Goal: Task Accomplishment & Management: Use online tool/utility

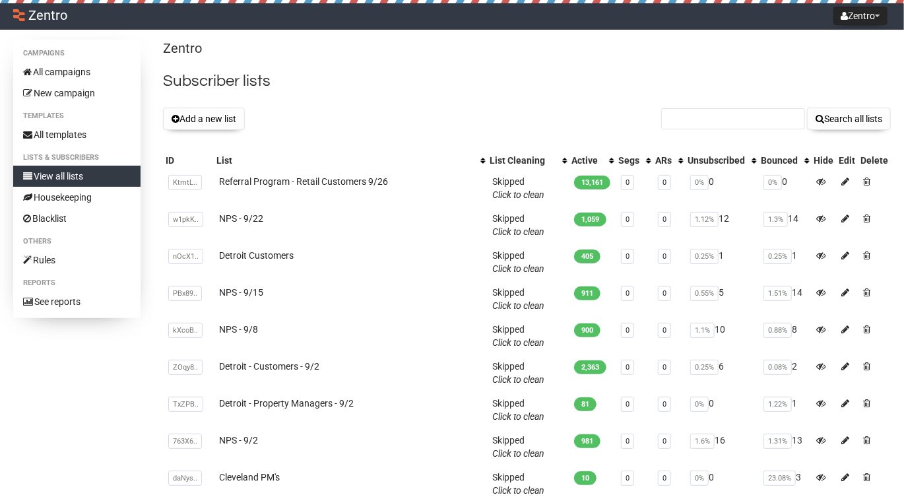
click at [209, 116] on button "Add a new list" at bounding box center [204, 119] width 82 height 22
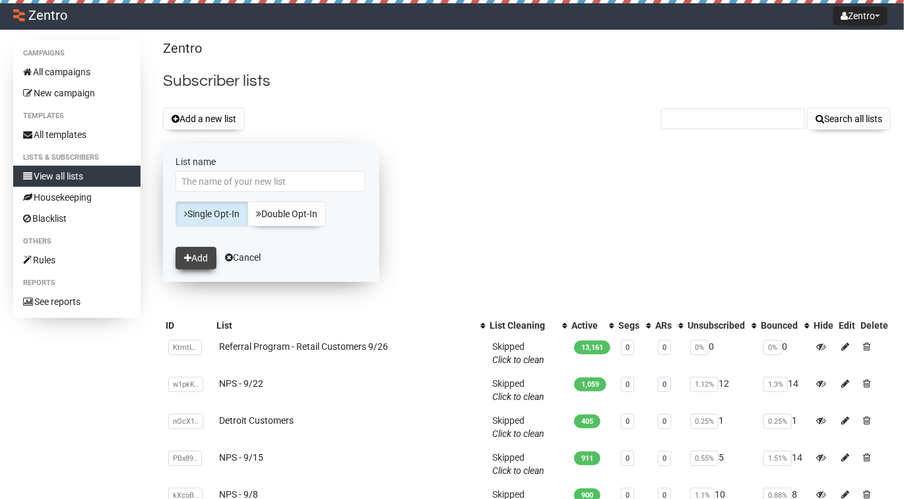
click at [202, 253] on button "Add" at bounding box center [195, 258] width 41 height 22
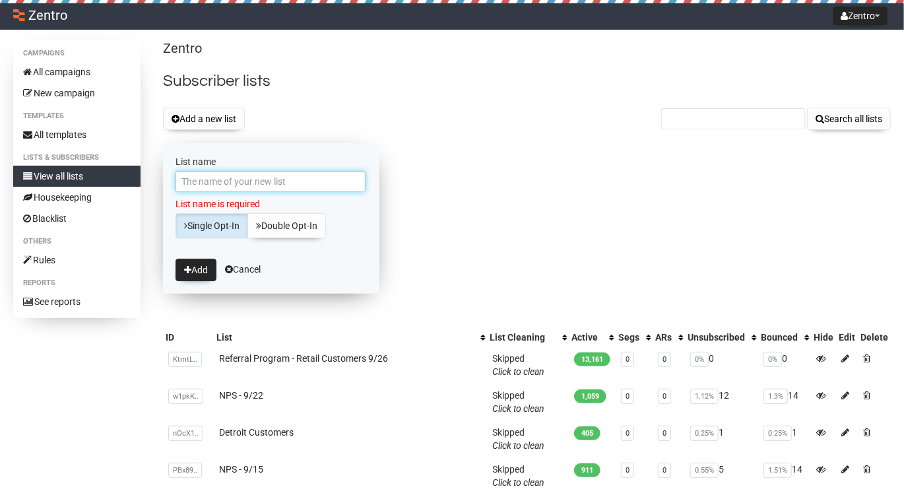
click at [224, 172] on input "List name" at bounding box center [270, 181] width 190 height 21
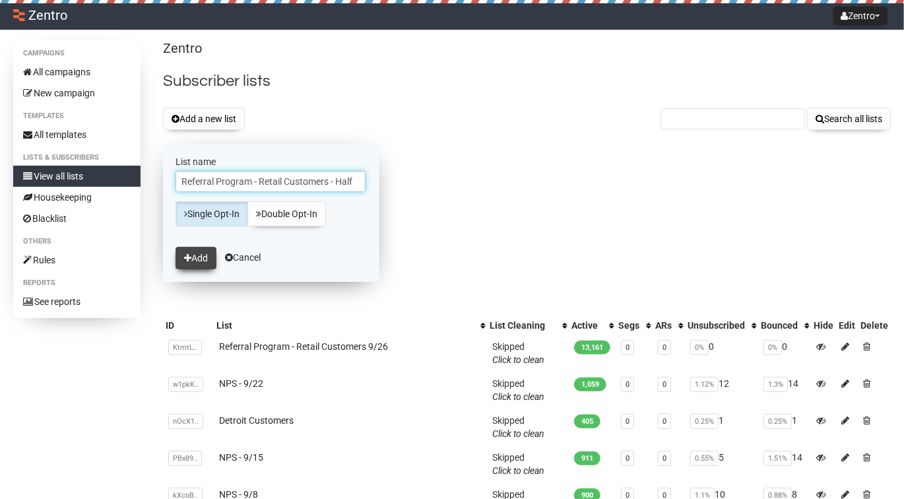
type input "Referral Program - Retail Customers - Half"
click at [183, 254] on button "Add" at bounding box center [195, 258] width 41 height 22
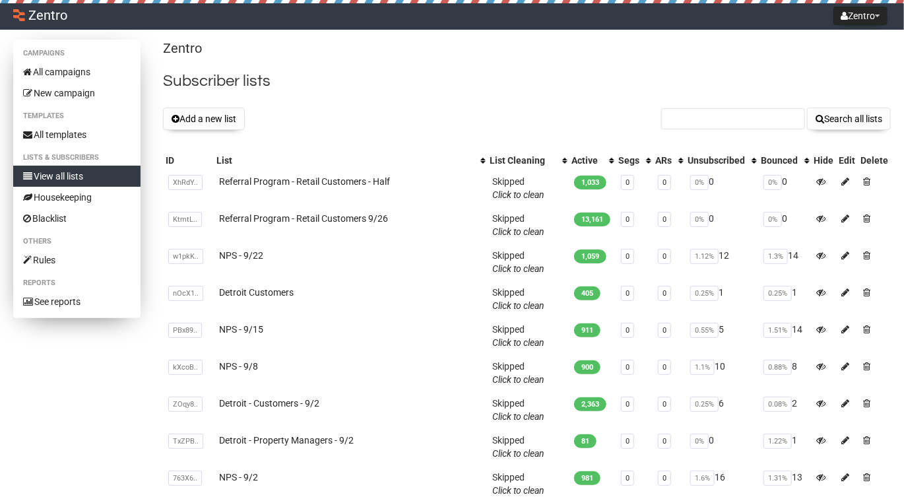
click at [99, 181] on link "View all lists" at bounding box center [76, 176] width 127 height 21
click at [86, 178] on link "View all lists" at bounding box center [76, 176] width 127 height 21
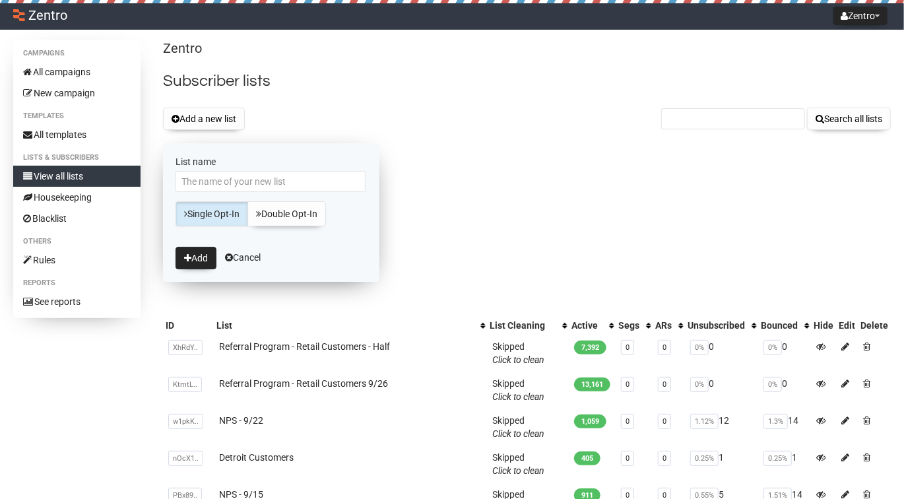
click at [299, 183] on input "List name" at bounding box center [270, 181] width 190 height 21
type input "Referral Program - Retail Customers - Half 2"
click at [202, 252] on button "Add" at bounding box center [195, 258] width 41 height 22
